Goal: Information Seeking & Learning: Learn about a topic

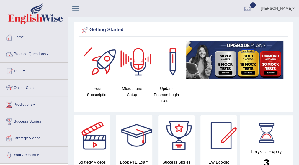
click at [49, 54] on span at bounding box center [47, 54] width 2 height 1
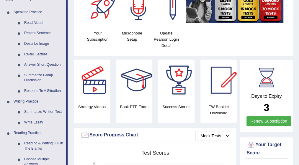
scroll to position [59, 0]
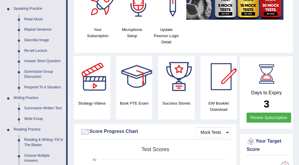
click at [45, 109] on link "Summarize Written Text" at bounding box center [44, 108] width 45 height 11
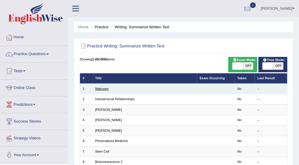
click at [105, 89] on link "Walruses" at bounding box center [102, 89] width 14 height 4
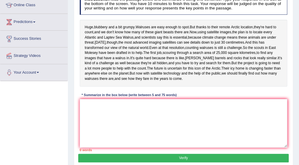
scroll to position [95, 0]
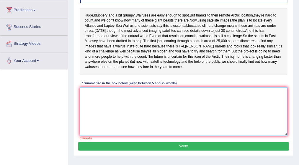
click at [116, 135] on textarea at bounding box center [184, 111] width 208 height 49
type textarea "w"
click at [116, 135] on textarea "Walruses" at bounding box center [184, 111] width 208 height 49
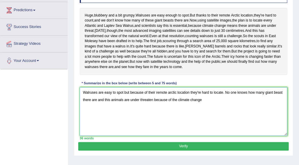
click at [225, 117] on textarea "Walruses are easy to spot but because of their remote arctic location they're h…" at bounding box center [184, 111] width 208 height 49
click at [223, 118] on textarea "Walruses are easy to spot but because of their remote arctic location they're h…" at bounding box center [184, 111] width 208 height 49
click at [225, 118] on textarea "Walruses are easy to spot but because of their remote arctic location they're h…" at bounding box center [184, 111] width 208 height 49
click at [266, 118] on textarea "Walruses are easy to spot but because of their remote arctic location they're h…" at bounding box center [184, 111] width 208 height 49
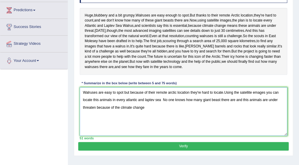
click at [241, 125] on textarea "Walruses are easy to spot but because of their remote arctic location they're h…" at bounding box center [184, 111] width 208 height 49
type textarea "Walruses are easy to spot but because of their remote arctic location they're h…"
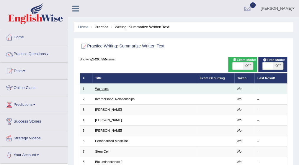
click at [101, 88] on link "Walruses" at bounding box center [102, 89] width 14 height 4
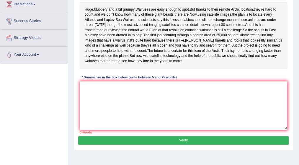
scroll to position [106, 0]
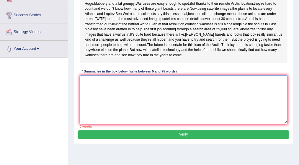
click at [120, 105] on textarea at bounding box center [184, 100] width 208 height 49
type textarea "w"
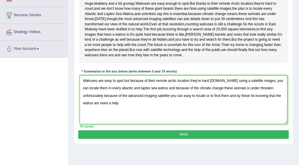
click at [176, 121] on textarea "Walruses are easy to spot but because of their remote arctic location they're h…" at bounding box center [184, 100] width 208 height 49
click at [208, 106] on textarea "Walruses are easy to spot but because of their remote arctic location they're h…" at bounding box center [184, 100] width 208 height 49
click at [230, 121] on textarea "Walruses are easy to spot but because of their remote arctic location they're h…" at bounding box center [184, 100] width 208 height 49
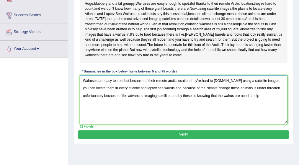
click at [263, 119] on textarea "Walruses are easy to spot but because of their remote arctic location they're h…" at bounding box center [184, 100] width 208 height 49
click at [205, 121] on textarea "Walruses are easy to spot but because of their remote arctic location they're h…" at bounding box center [184, 100] width 208 height 49
click at [248, 120] on textarea "Walruses are easy to spot but because of their remote arctic location they're h…" at bounding box center [184, 100] width 208 height 49
click at [221, 121] on textarea "Walruses are easy to spot but because of their remote arctic location they're h…" at bounding box center [184, 100] width 208 height 49
click at [272, 122] on textarea "Walruses are easy to spot but because of their remote arctic location they're h…" at bounding box center [184, 100] width 208 height 49
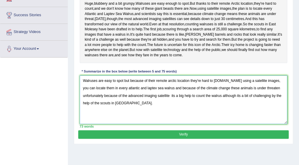
type textarea "Walruses are easy to spot but because of their remote arctic location they're h…"
click at [186, 139] on button "Verify" at bounding box center [183, 135] width 210 height 9
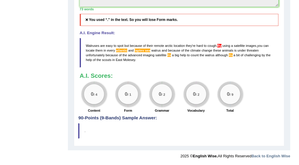
scroll to position [241, 0]
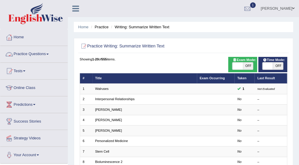
click at [48, 54] on span at bounding box center [47, 54] width 2 height 1
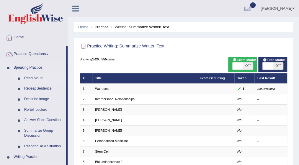
click at [40, 79] on link "Read Aloud" at bounding box center [44, 78] width 45 height 11
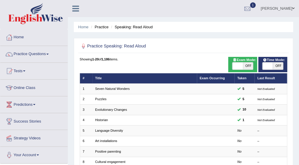
click at [48, 54] on span at bounding box center [47, 54] width 2 height 1
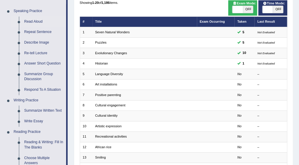
scroll to position [59, 0]
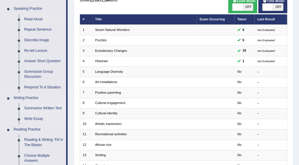
click at [46, 108] on link "Summarize Written Text" at bounding box center [44, 108] width 45 height 11
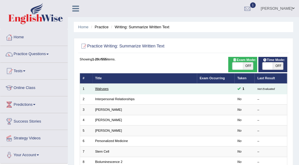
click at [105, 90] on link "Walruses" at bounding box center [102, 89] width 14 height 4
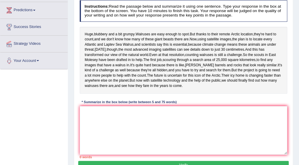
scroll to position [106, 0]
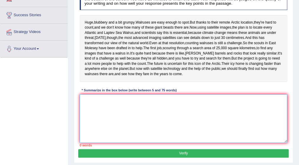
click at [100, 128] on textarea at bounding box center [184, 119] width 208 height 49
type textarea "b"
type textarea "B"
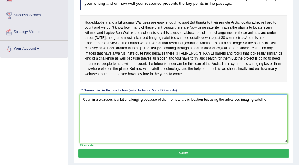
type textarea "Counting a walruses is a bit challenging because of their remote arctic locatio…"
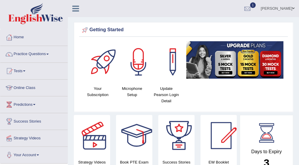
click at [21, 88] on link "Online Class" at bounding box center [33, 87] width 67 height 15
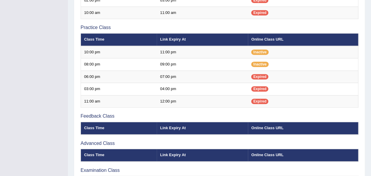
scroll to position [194, 0]
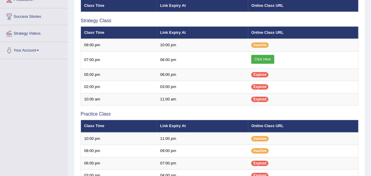
scroll to position [100, 0]
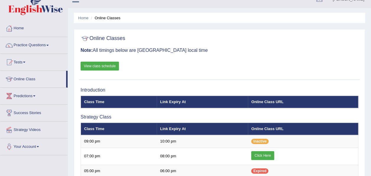
scroll to position [6, 0]
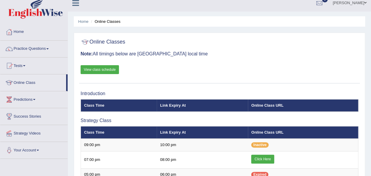
click at [48, 48] on link "Practice Questions" at bounding box center [33, 47] width 67 height 15
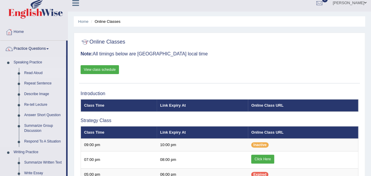
click at [37, 72] on link "Read Aloud" at bounding box center [44, 73] width 45 height 11
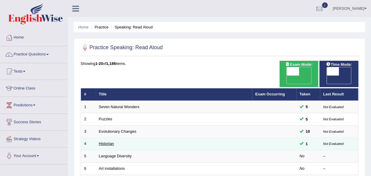
click at [104, 141] on link "Historian" at bounding box center [106, 143] width 15 height 4
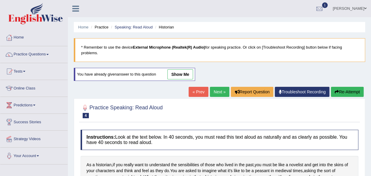
click at [182, 69] on link "show me" at bounding box center [181, 74] width 26 height 10
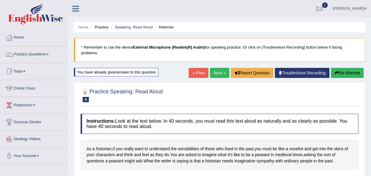
click at [233, 90] on div at bounding box center [220, 95] width 278 height 18
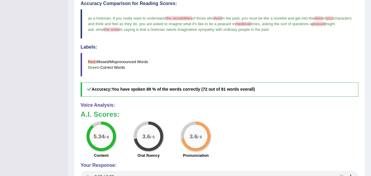
scroll to position [173, 0]
